Goal: Navigation & Orientation: Go to known website

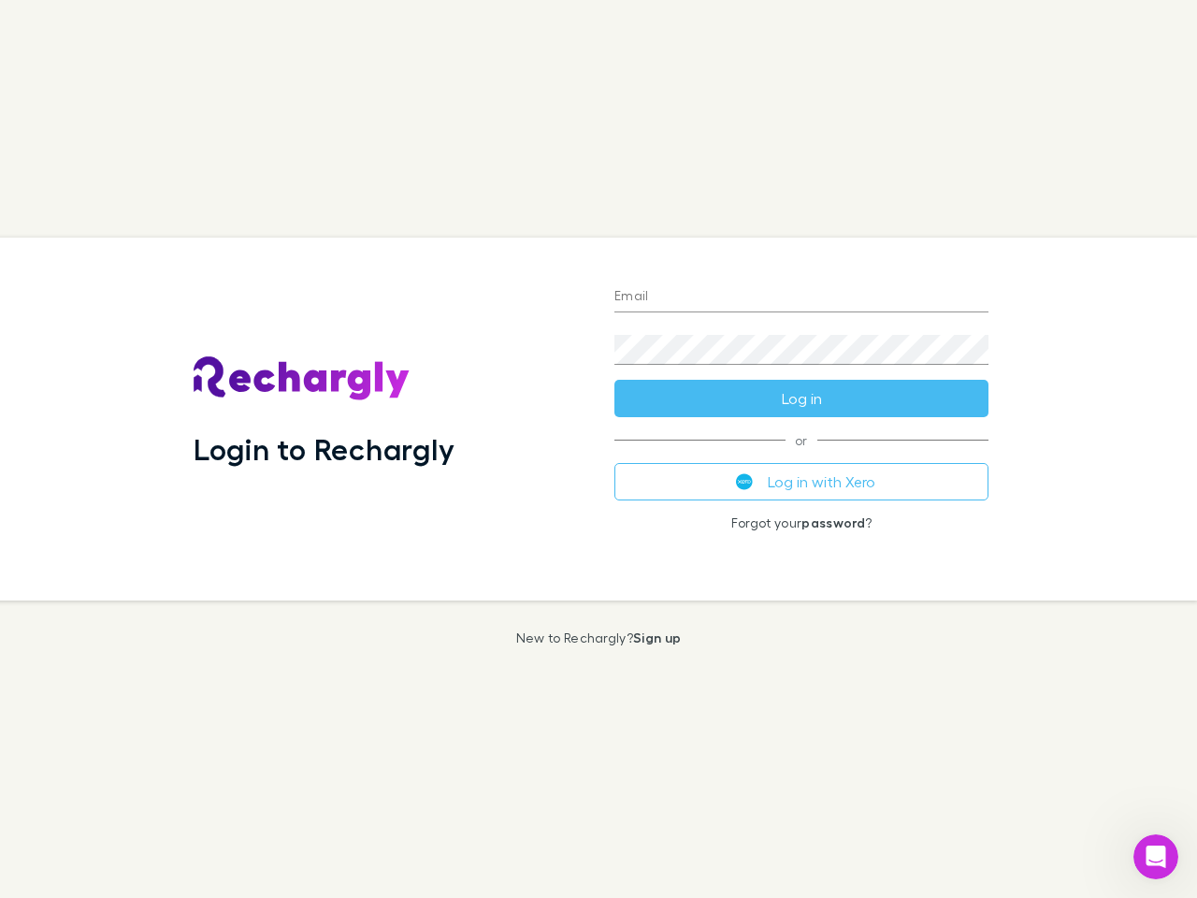
click at [599, 449] on div "Login to Rechargly" at bounding box center [389, 419] width 421 height 363
click at [802, 297] on input "Email" at bounding box center [801, 297] width 374 height 30
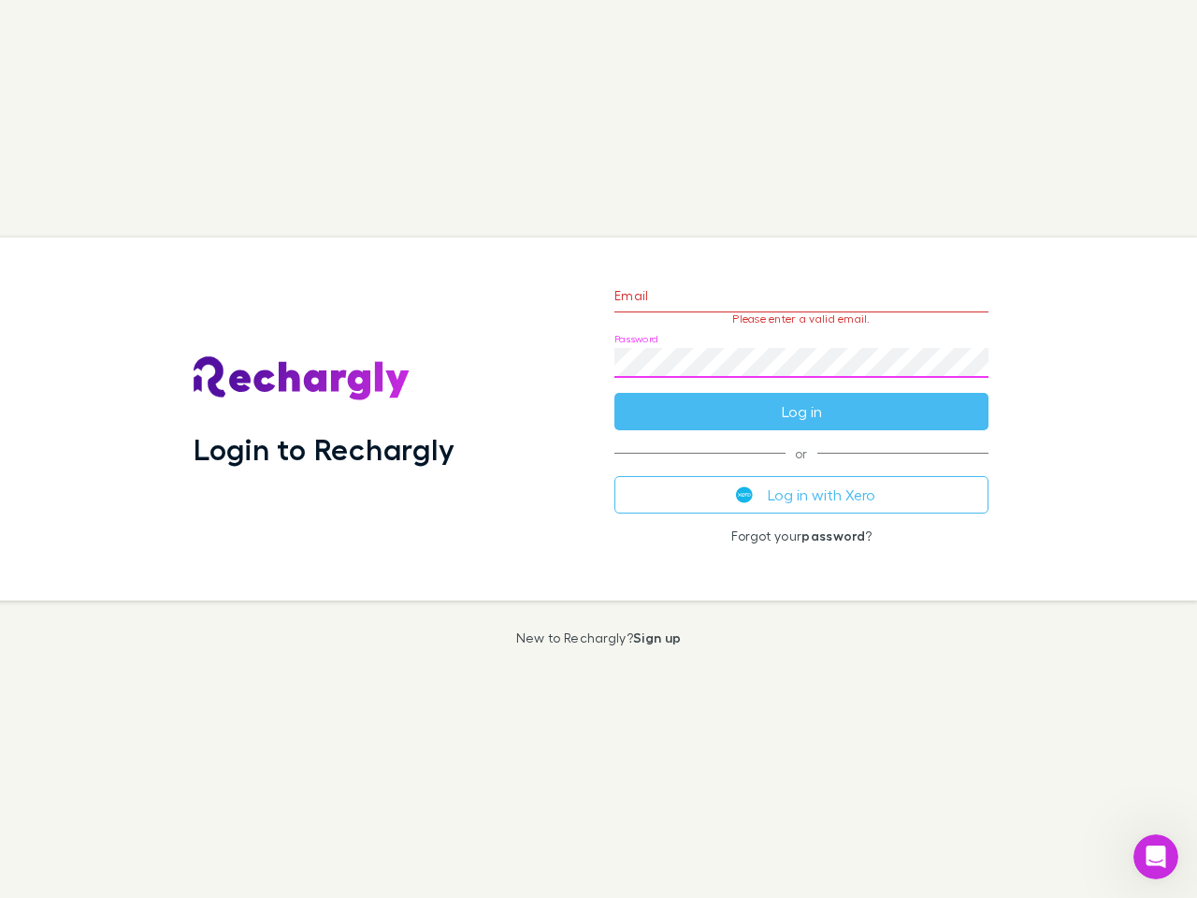
click at [802, 398] on form "Email Please enter a valid email. Password Log in" at bounding box center [801, 348] width 374 height 163
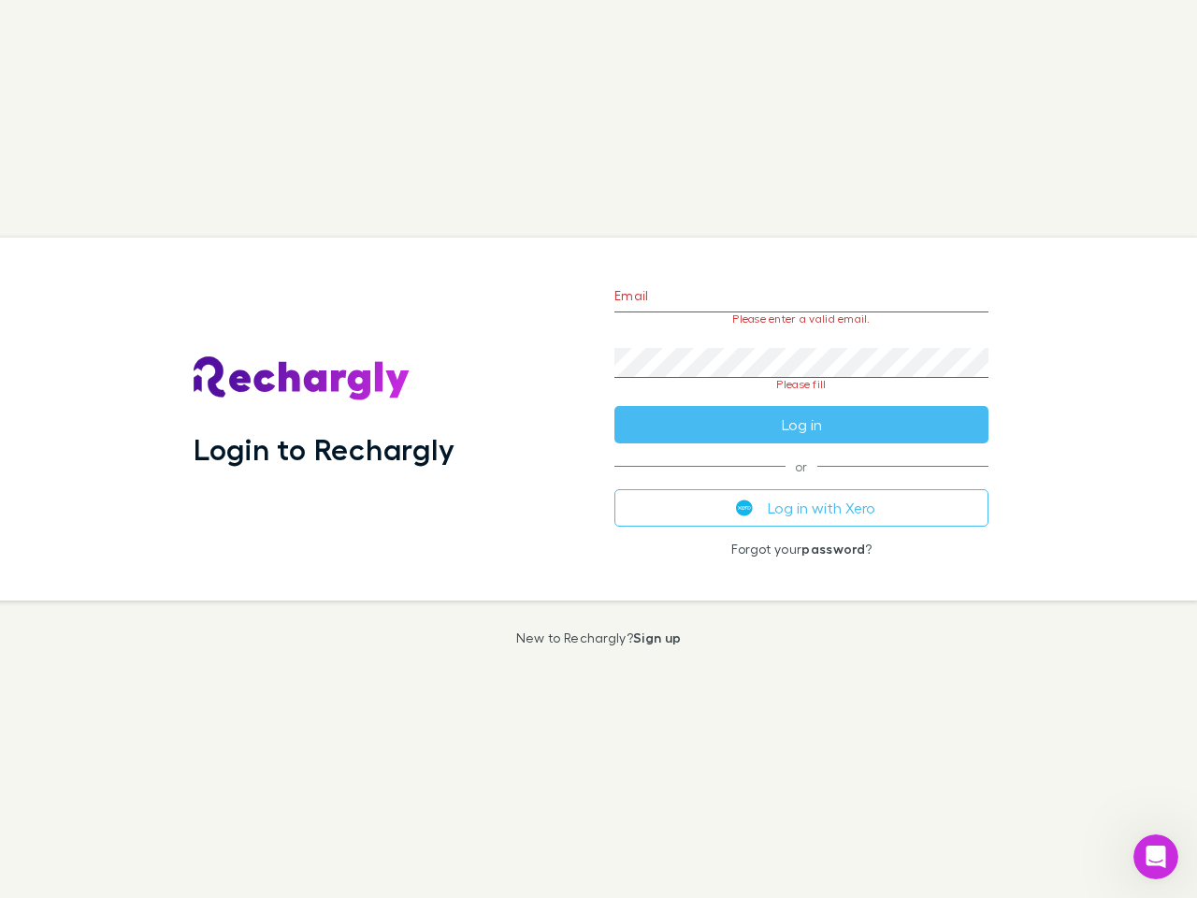
click at [802, 482] on div "Email Please enter a valid email. Password Please fill Log in or Log in with Xe…" at bounding box center [801, 419] width 404 height 363
